Goal: Check status: Check status

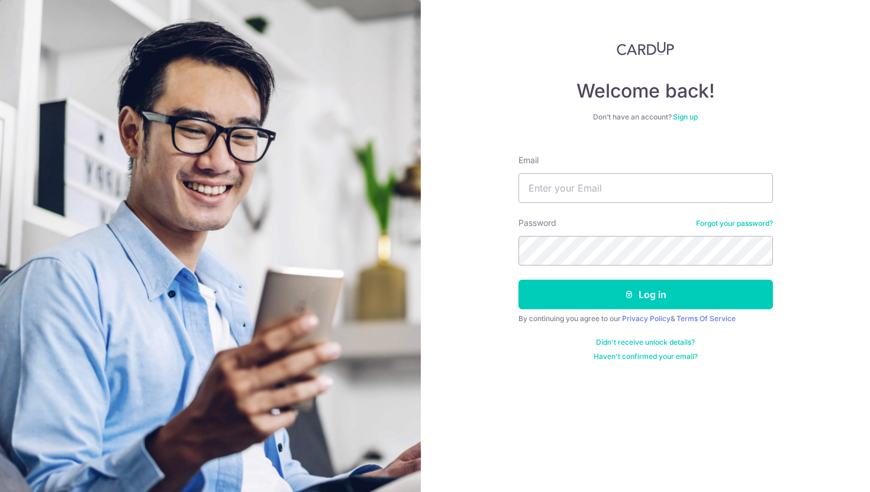
click at [705, 196] on input "Email" at bounding box center [645, 188] width 254 height 30
type input "[EMAIL_ADDRESS][DOMAIN_NAME]"
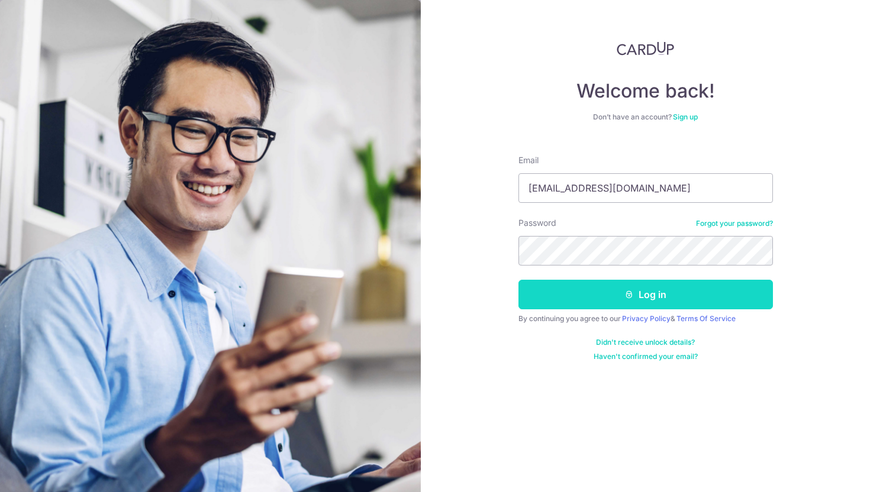
click at [639, 298] on button "Log in" at bounding box center [645, 295] width 254 height 30
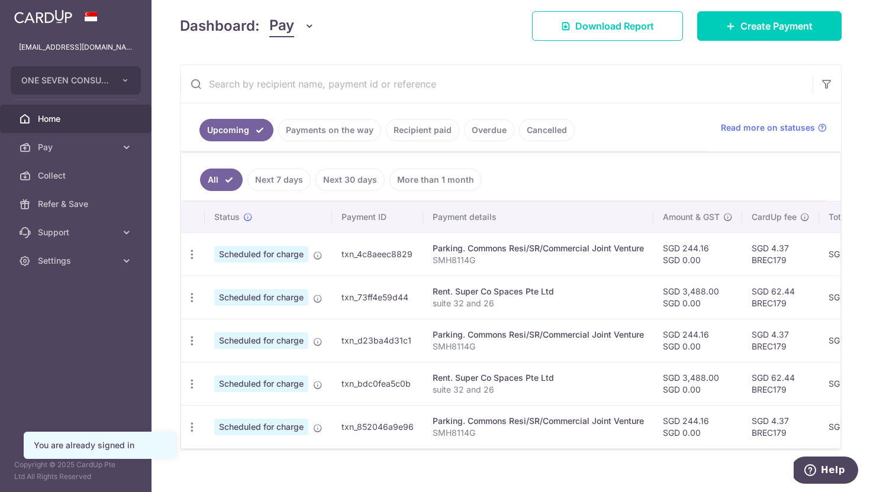
scroll to position [178, 0]
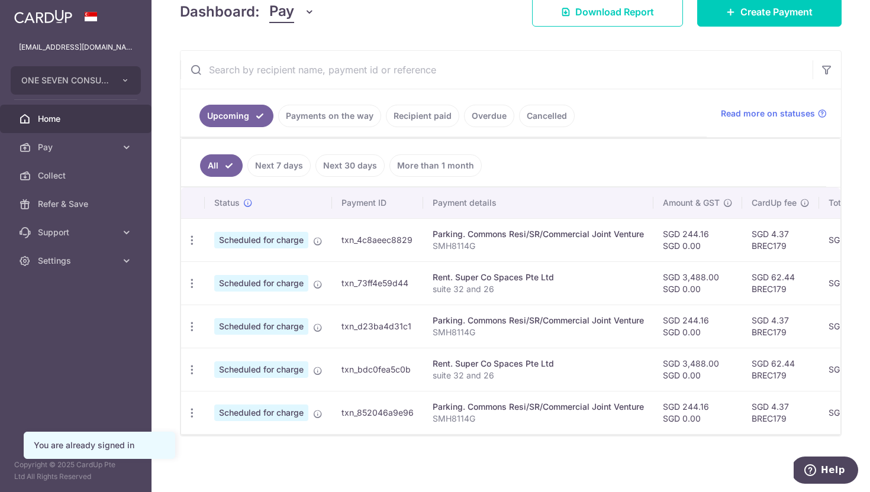
click at [325, 111] on link "Payments on the way" at bounding box center [329, 116] width 103 height 22
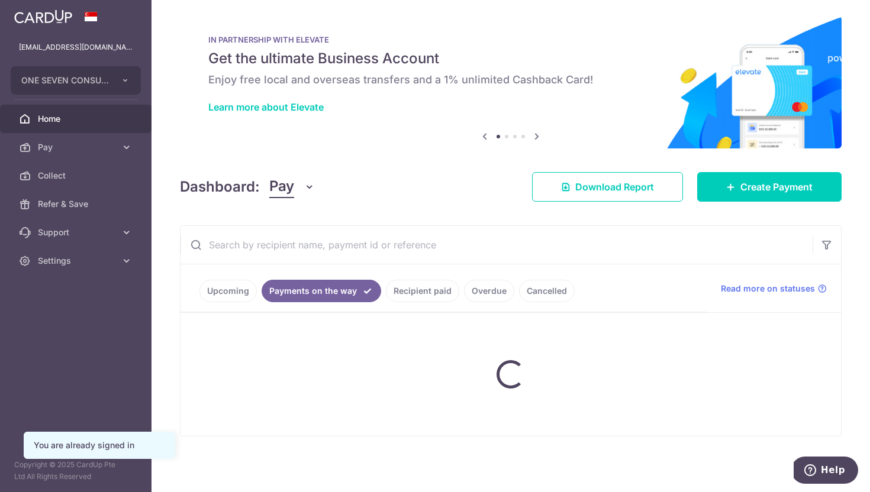
scroll to position [35, 0]
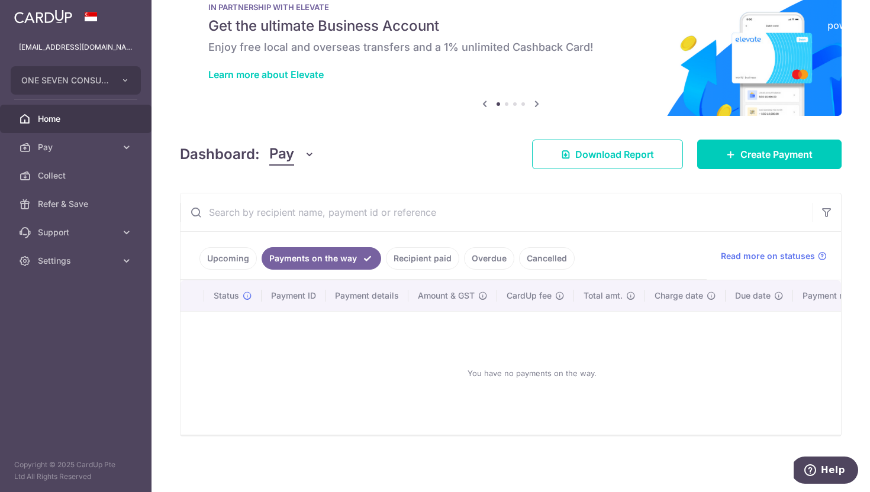
click at [234, 256] on link "Upcoming" at bounding box center [227, 258] width 57 height 22
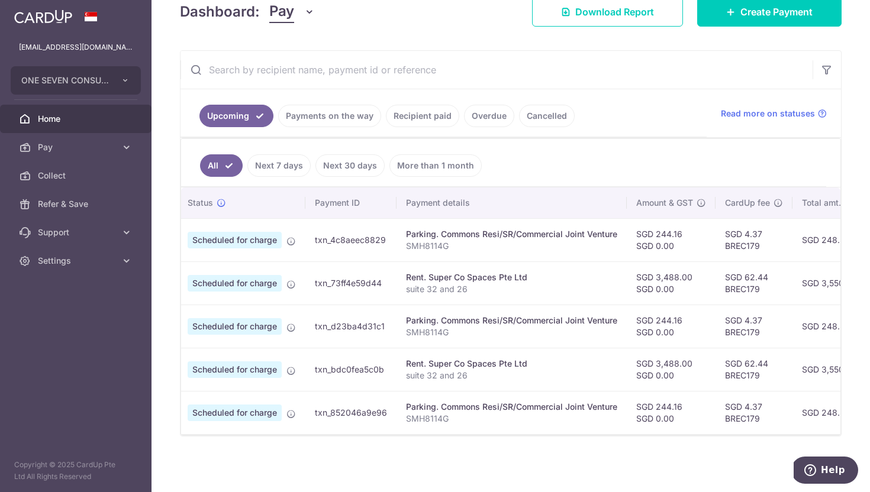
scroll to position [0, 26]
click at [405, 119] on link "Recipient paid" at bounding box center [422, 116] width 73 height 22
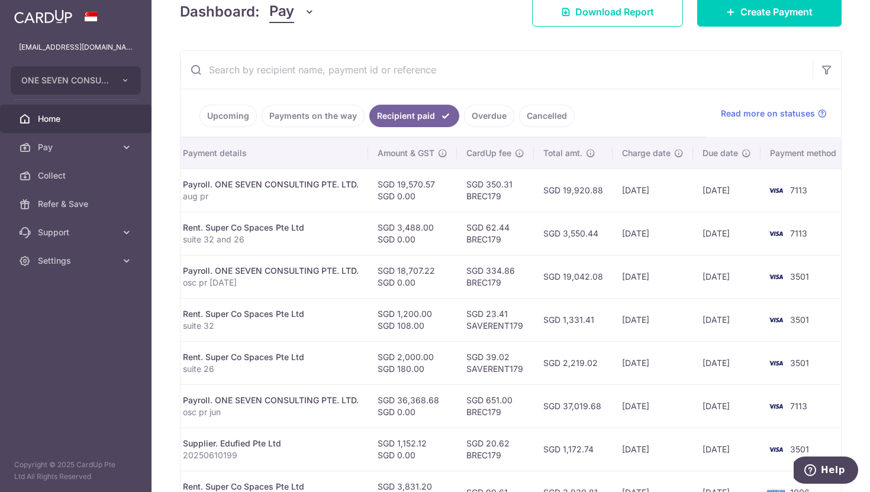
scroll to position [0, 222]
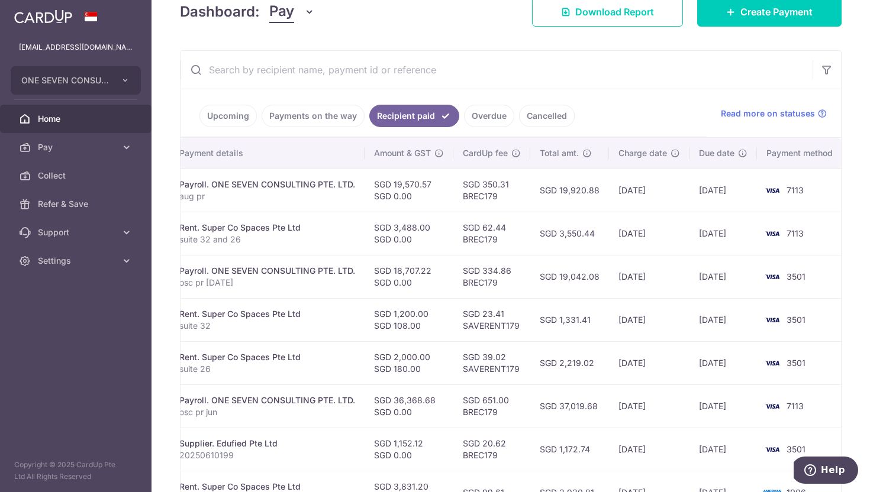
drag, startPoint x: 598, startPoint y: 192, endPoint x: 560, endPoint y: 193, distance: 37.9
click at [560, 193] on td "SGD 19,920.88" at bounding box center [569, 190] width 79 height 43
copy td "19,920.88"
drag, startPoint x: 509, startPoint y: 270, endPoint x: 482, endPoint y: 270, distance: 27.2
click at [482, 270] on td "SGD 334.86 BREC179" at bounding box center [491, 276] width 77 height 43
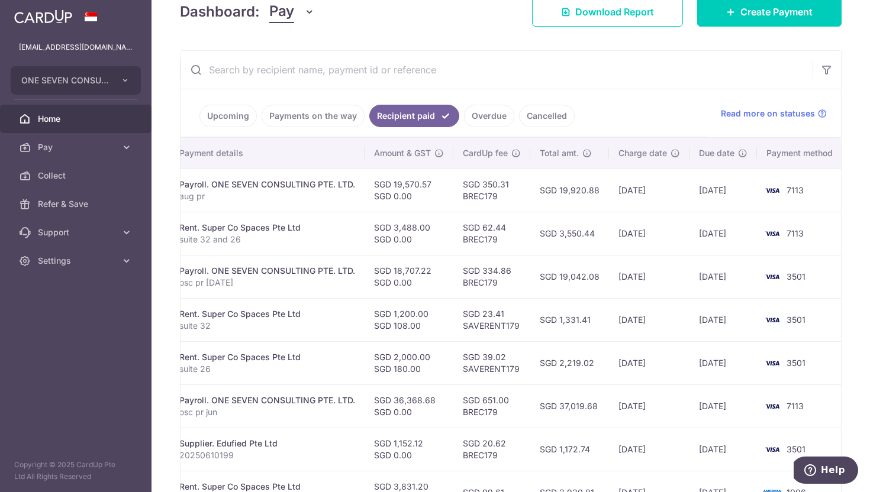
copy td "334.86"
drag, startPoint x: 506, startPoint y: 228, endPoint x: 483, endPoint y: 229, distance: 23.7
click at [483, 229] on td "SGD 62.44 BREC179" at bounding box center [491, 233] width 77 height 43
copy td "62.44"
drag, startPoint x: 508, startPoint y: 183, endPoint x: 483, endPoint y: 185, distance: 25.0
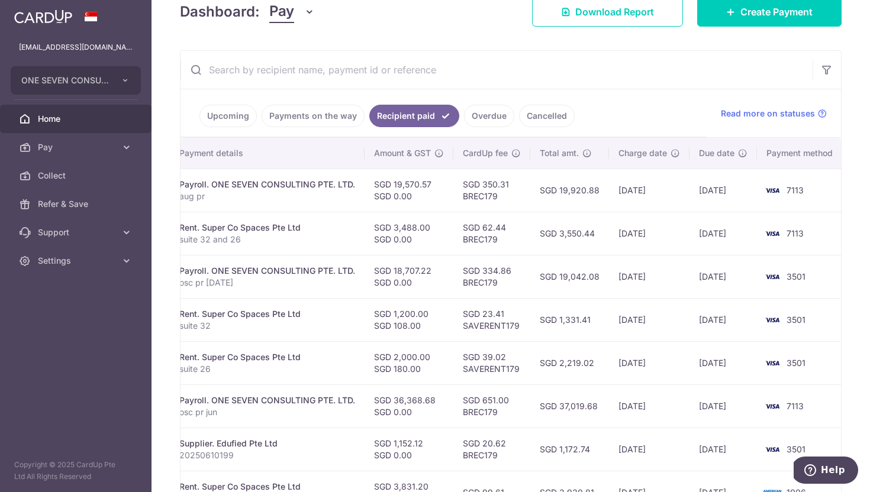
click at [483, 185] on td "SGD 350.31 BREC179" at bounding box center [491, 190] width 77 height 43
copy td "350.31"
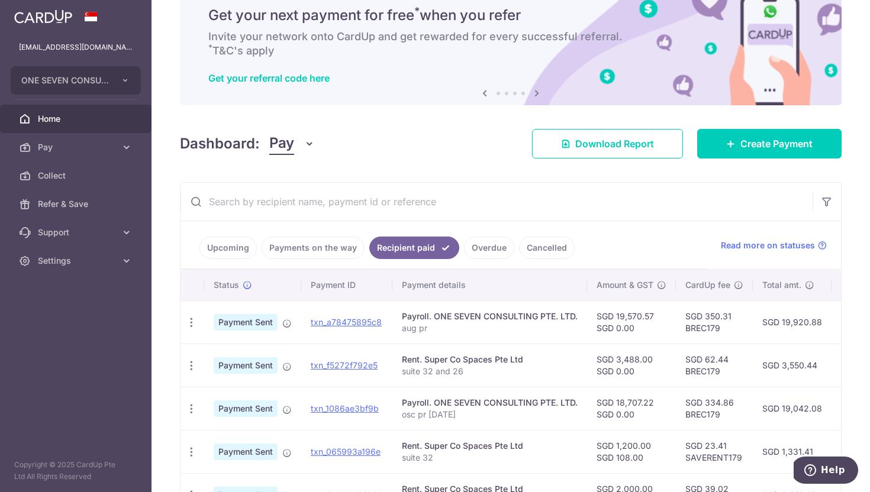
scroll to position [55, 0]
